Goal: Task Accomplishment & Management: Manage account settings

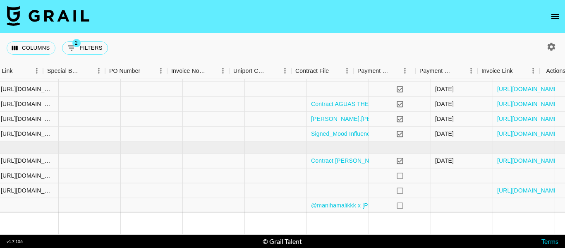
scroll to position [298, 802]
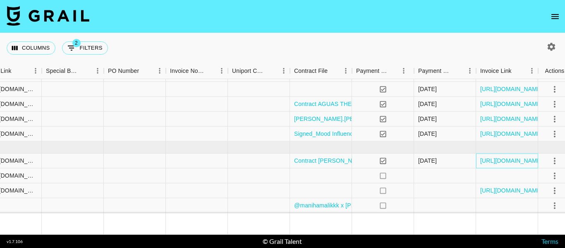
click at [501, 159] on div "https://in.xero.com/jZHDEPPftkHnH5R3Qh3fnugrMYKT48ecqpcsSTAw" at bounding box center [507, 160] width 62 height 15
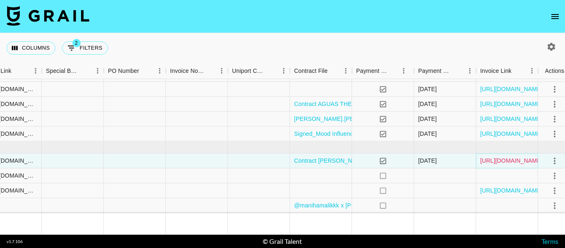
click at [500, 156] on link "https://in.xero.com/jZHDEPPftkHnH5R3Qh3fnugrMYKT48ecqpcsSTAw" at bounding box center [511, 160] width 62 height 8
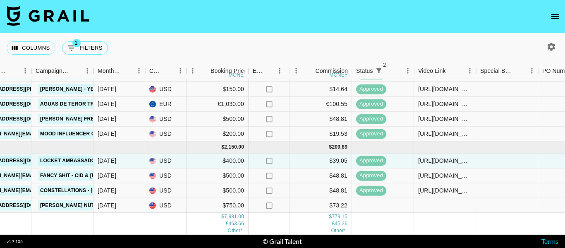
scroll to position [298, 815]
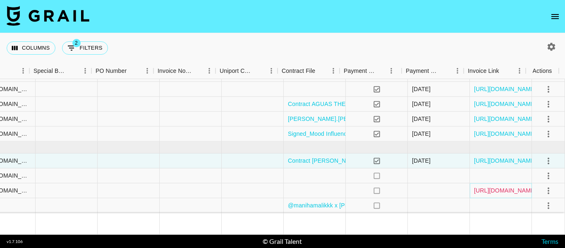
click at [489, 187] on link "https://in.xero.com/xsDOlhLCgeXnSDBlxAgAfkDKvM9JbGQeLt97zEwT" at bounding box center [505, 190] width 62 height 8
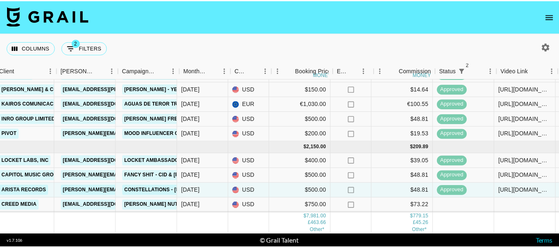
scroll to position [298, 279]
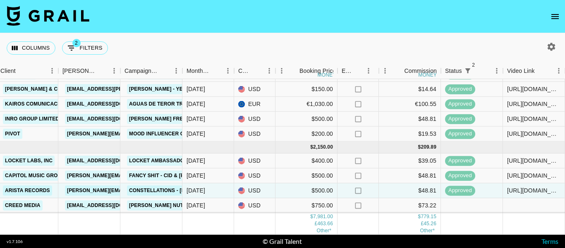
click at [559, 19] on icon "open drawer" at bounding box center [555, 17] width 10 height 10
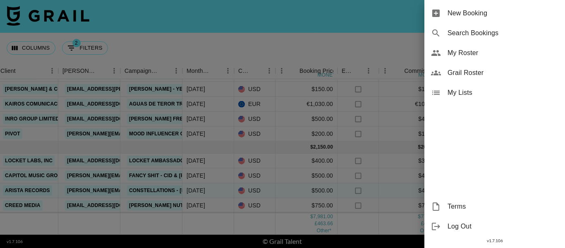
click at [479, 50] on span "My Roster" at bounding box center [503, 53] width 111 height 10
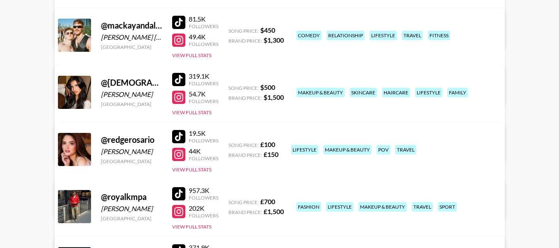
scroll to position [207, 0]
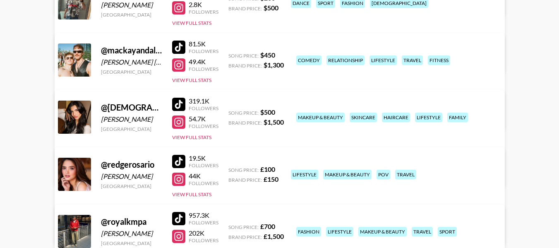
click at [283, 111] on link "View/Edit Details" at bounding box center [176, 115] width 213 height 8
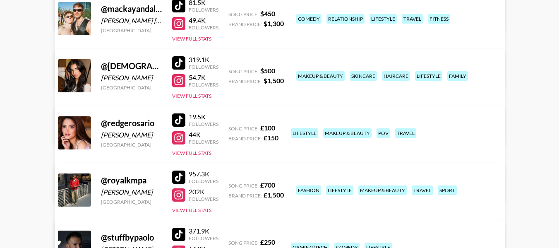
scroll to position [290, 0]
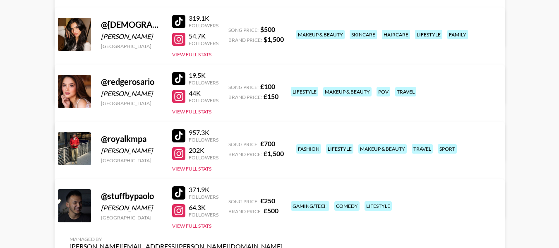
click at [283, 200] on link "View/Edit Details" at bounding box center [176, 204] width 213 height 8
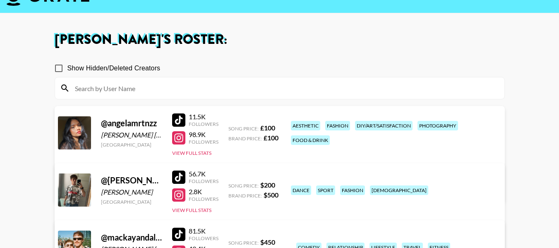
scroll to position [0, 0]
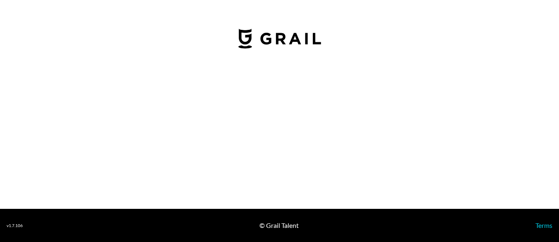
select select "USD"
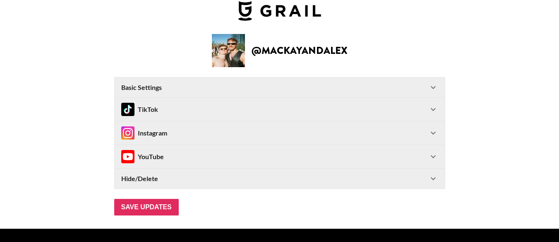
scroll to position [32, 0]
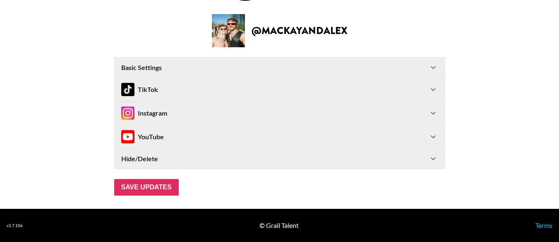
click at [233, 70] on div "Basic Settings" at bounding box center [274, 67] width 307 height 8
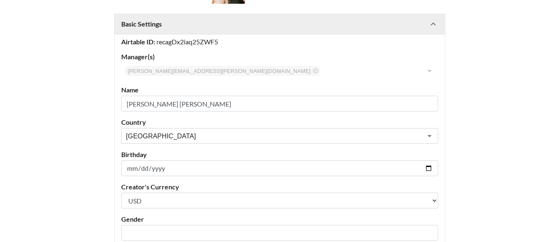
scroll to position [115, 0]
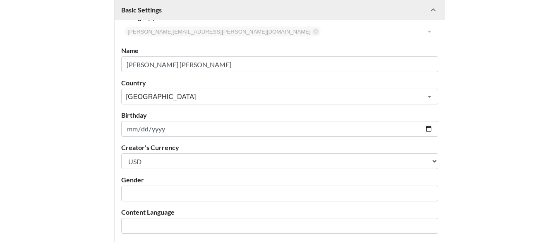
click at [132, 128] on input "[DATE]" at bounding box center [279, 129] width 317 height 16
click at [432, 131] on input "[DATE]" at bounding box center [279, 129] width 317 height 16
click at [481, 76] on main "@ mackayandalex Basic Settings Airtable ID: recagDx2iaq25ZWF5 Manager(s) diane.…" at bounding box center [280, 163] width 546 height 465
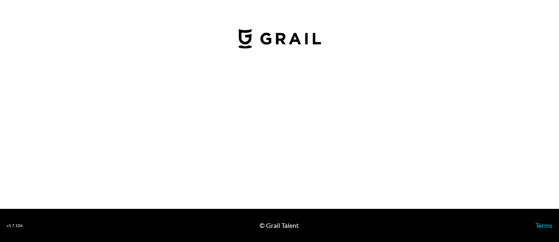
select select "USD"
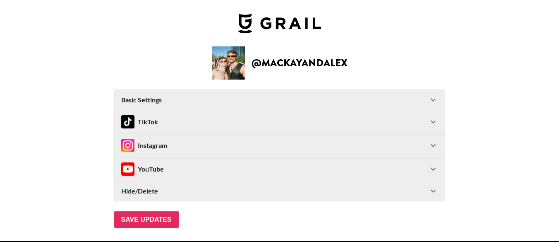
click at [185, 151] on div "Instagram" at bounding box center [274, 145] width 307 height 13
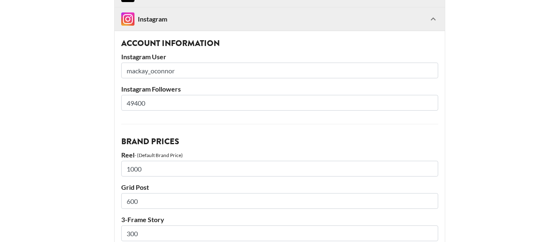
scroll to position [124, 0]
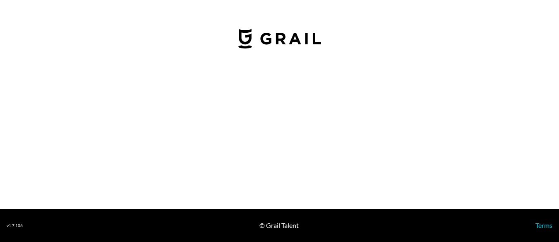
select select "GBP"
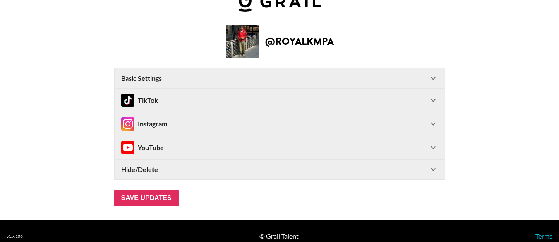
scroll to position [32, 0]
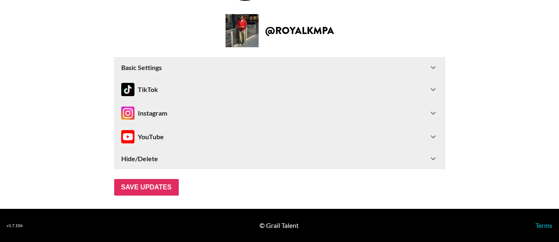
click at [268, 108] on div "Instagram" at bounding box center [274, 112] width 307 height 13
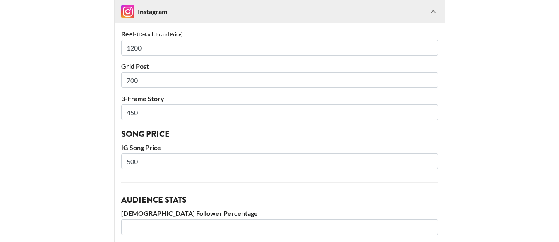
scroll to position [239, 0]
